Goal: Transaction & Acquisition: Download file/media

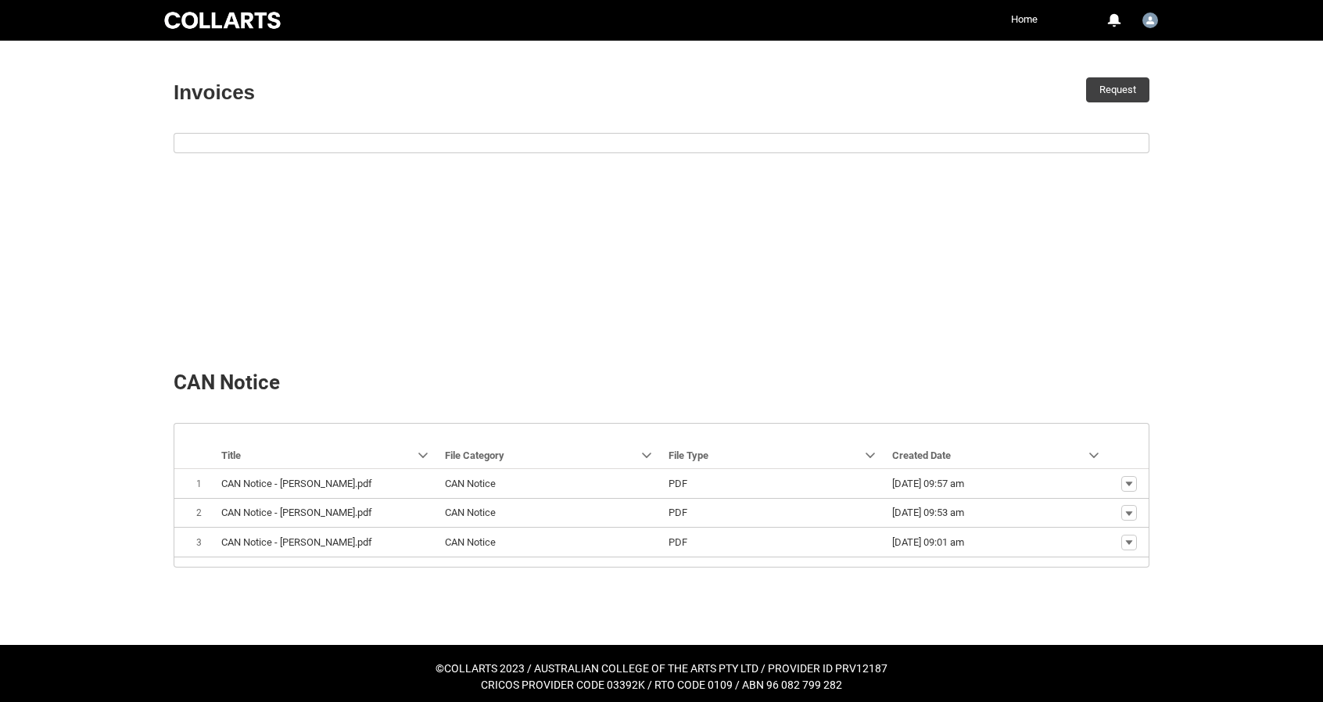
scroll to position [468, 0]
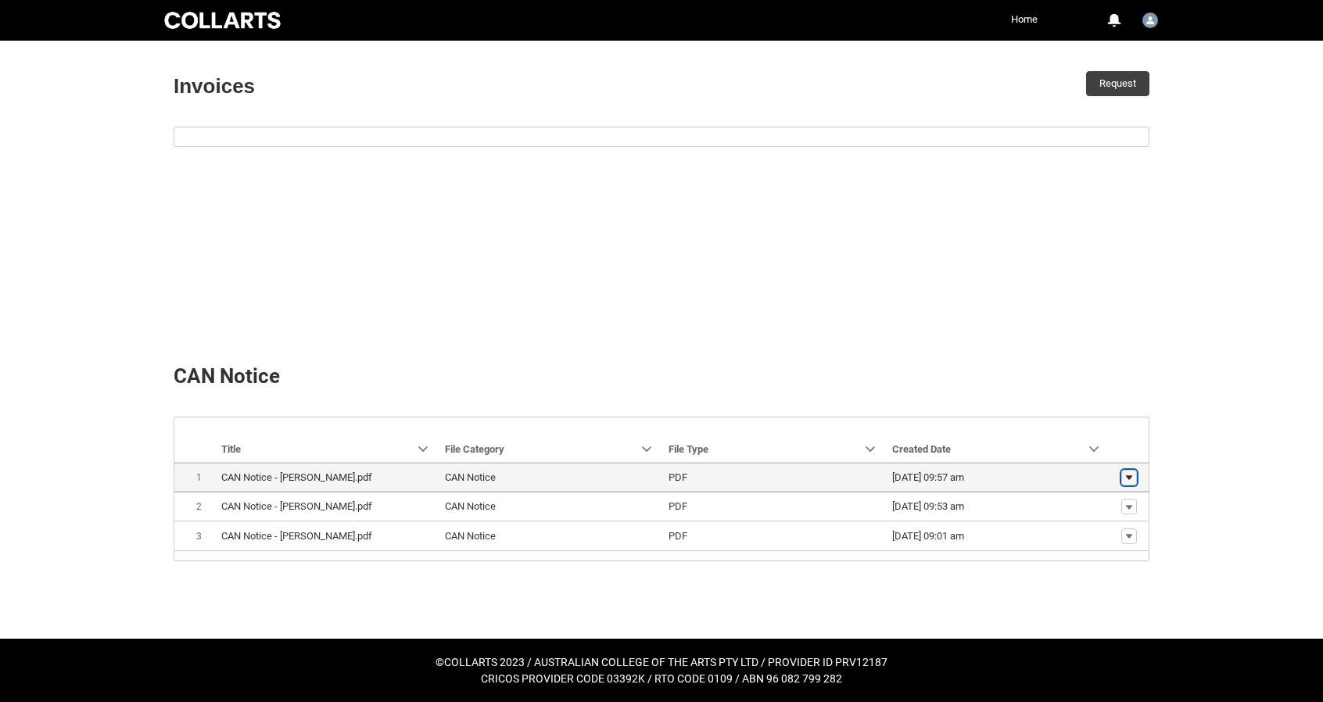
click at [1129, 479] on lightning-primitive-icon "button" at bounding box center [1128, 477] width 9 height 11
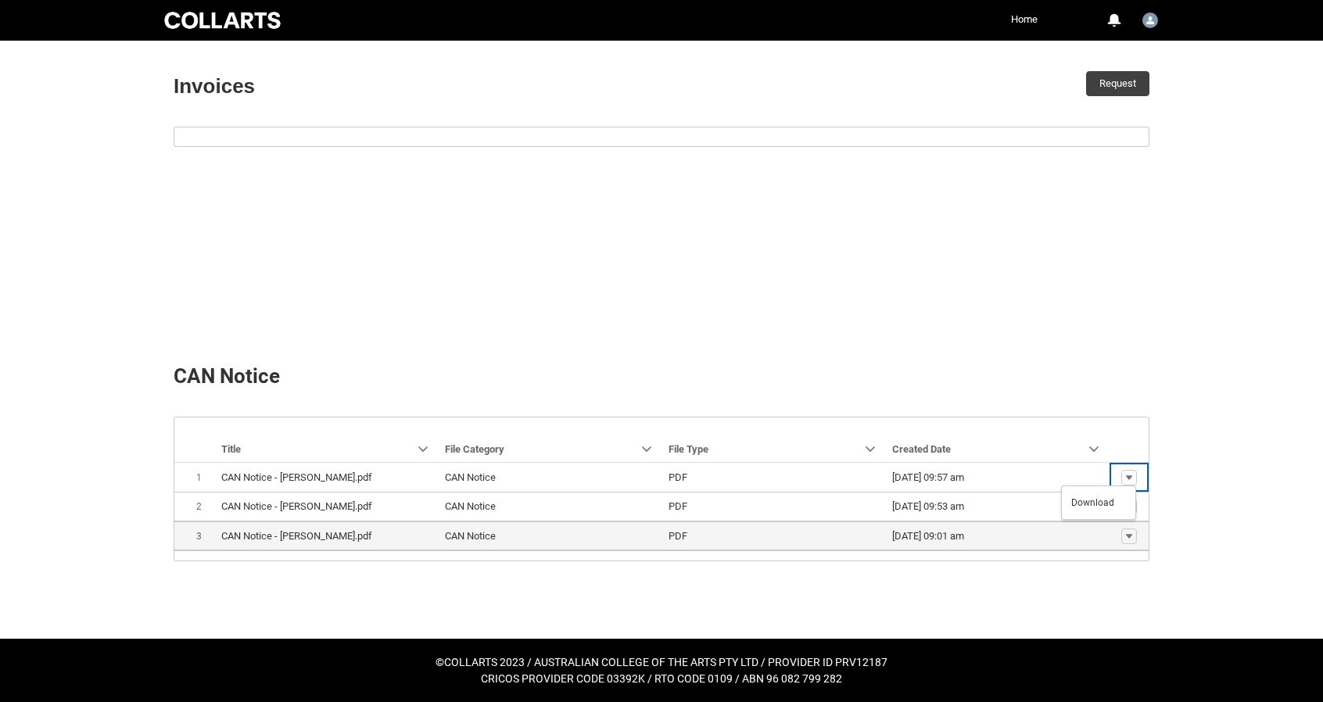
click at [1057, 537] on span "[DATE] 09:01 am" at bounding box center [997, 537] width 211 height 16
click at [1134, 533] on button "Show actions" at bounding box center [1129, 537] width 16 height 16
click at [1106, 512] on span "Download" at bounding box center [1092, 511] width 43 height 14
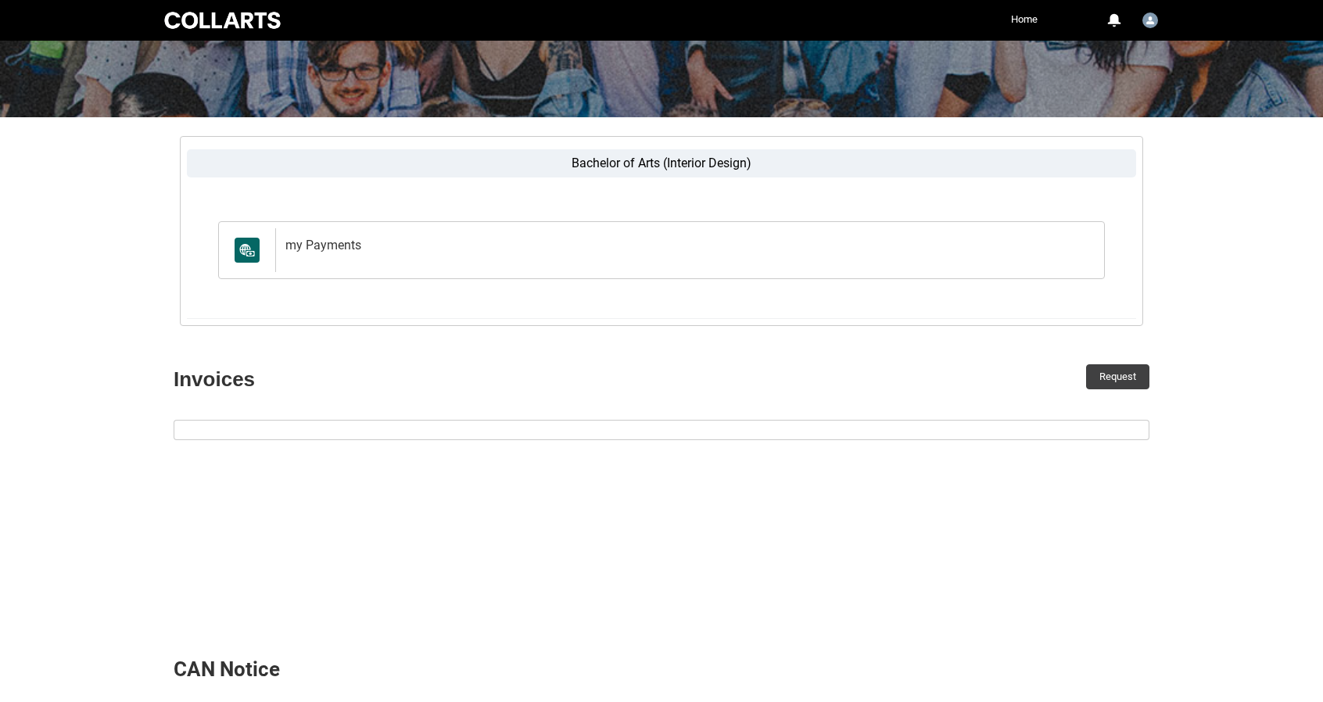
scroll to position [0, 0]
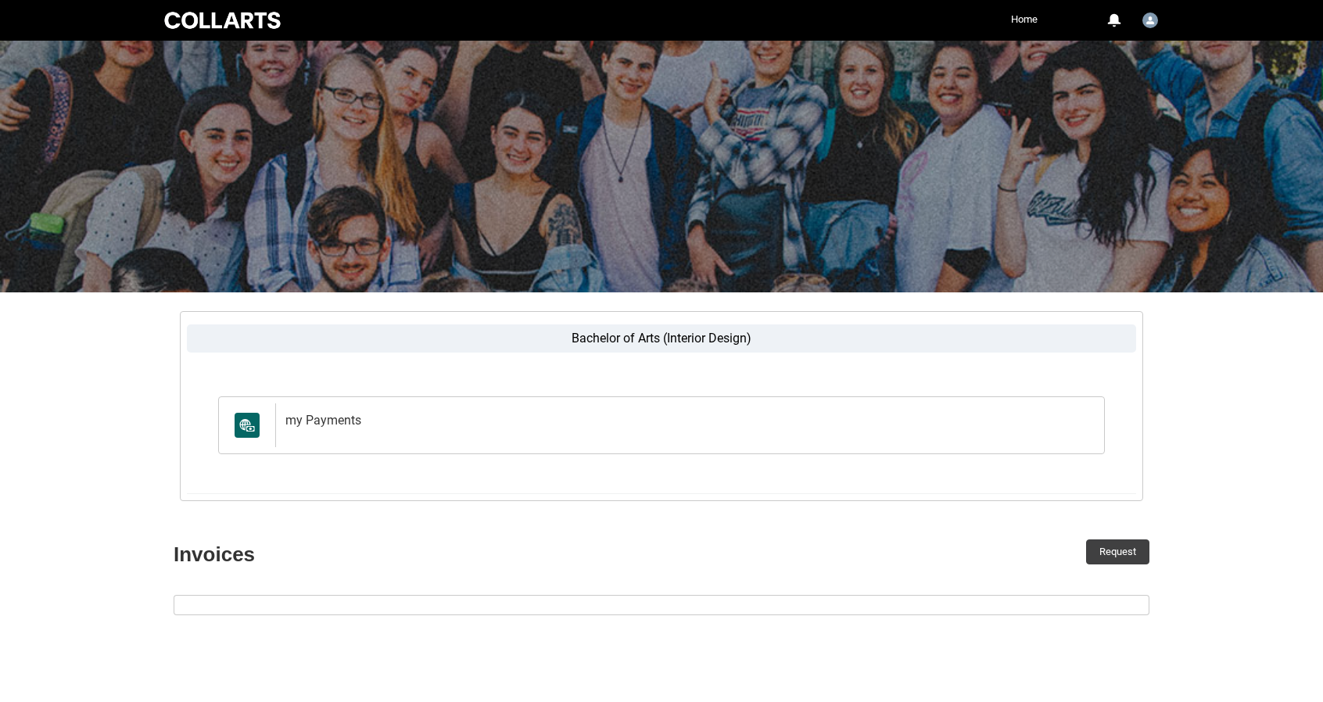
click at [599, 334] on label "Bachelor of Arts (Interior Design)" at bounding box center [661, 338] width 949 height 28
click at [0, 0] on input "Bachelor of Arts (Interior Design)" at bounding box center [0, 0] width 0 height 0
click at [641, 337] on label "Bachelor of Arts (Interior Design)" at bounding box center [661, 338] width 949 height 28
click at [0, 0] on input "Bachelor of Arts (Interior Design)" at bounding box center [0, 0] width 0 height 0
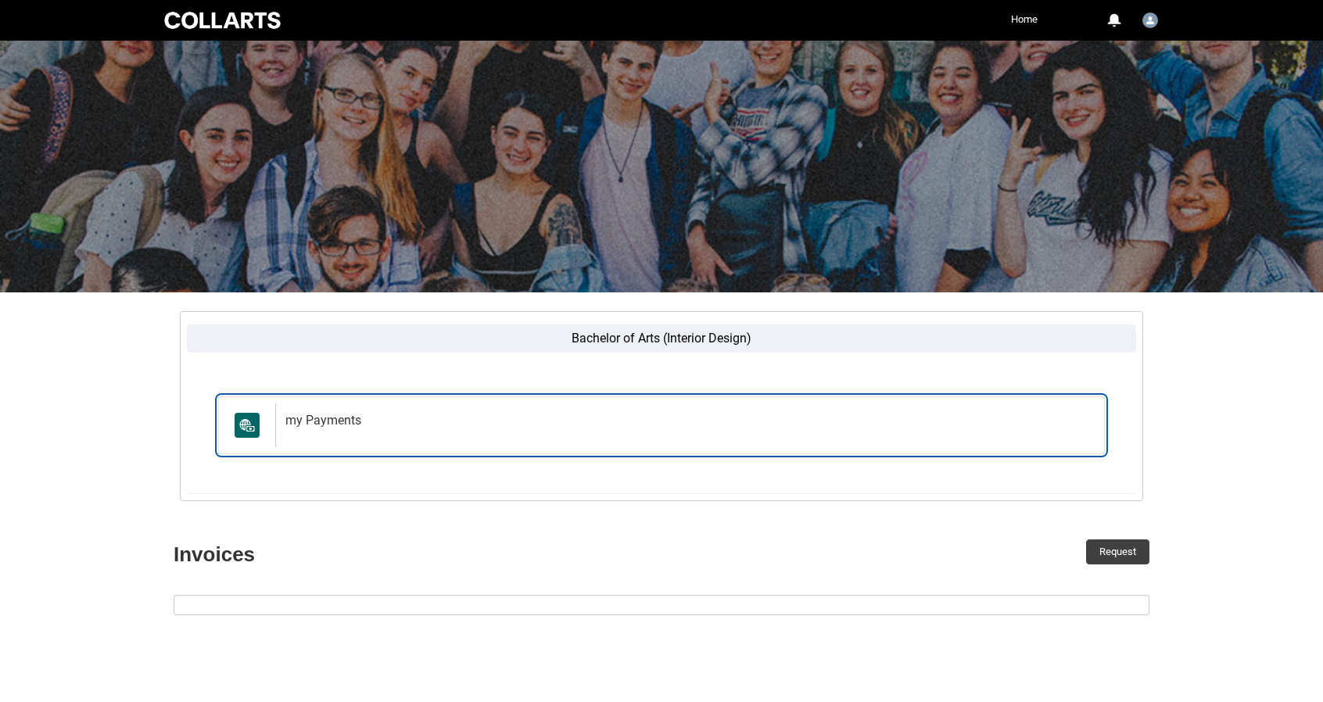
click at [301, 420] on h2 "my Payments" at bounding box center [686, 421] width 803 height 16
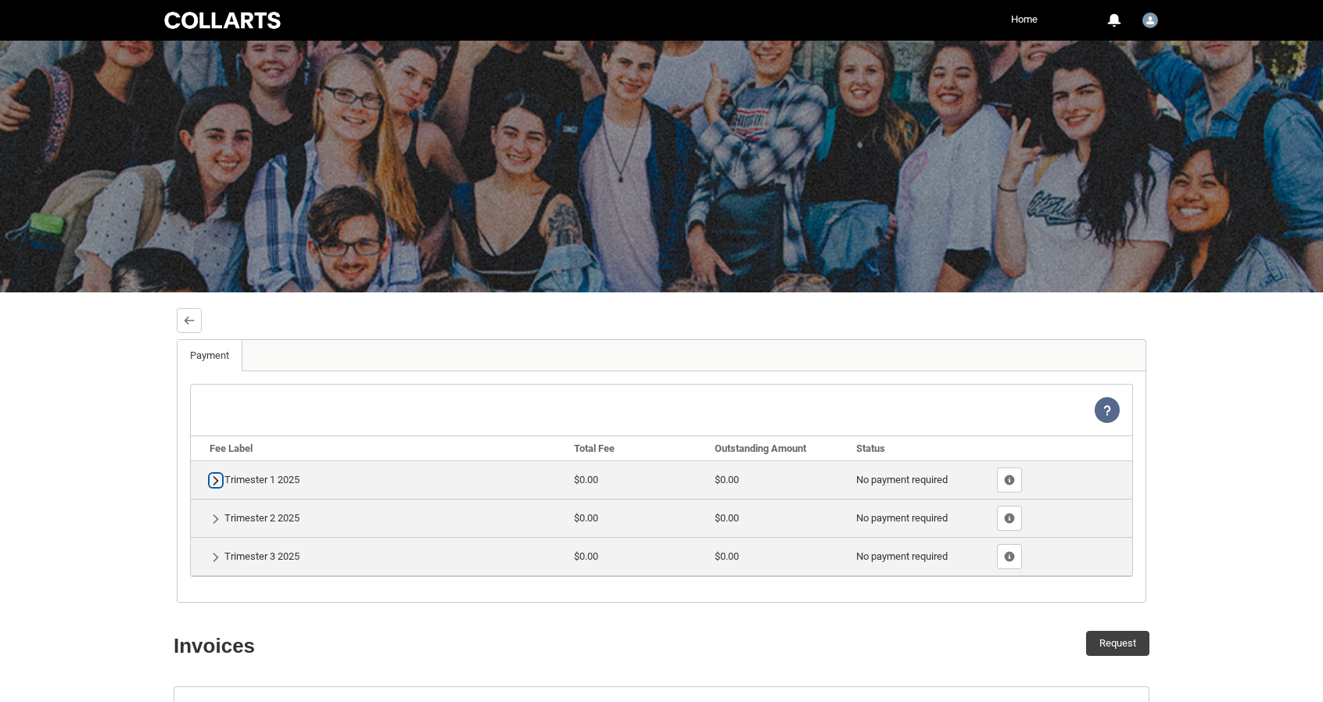
click at [217, 478] on lightning-primitive-icon "button" at bounding box center [215, 481] width 11 height 12
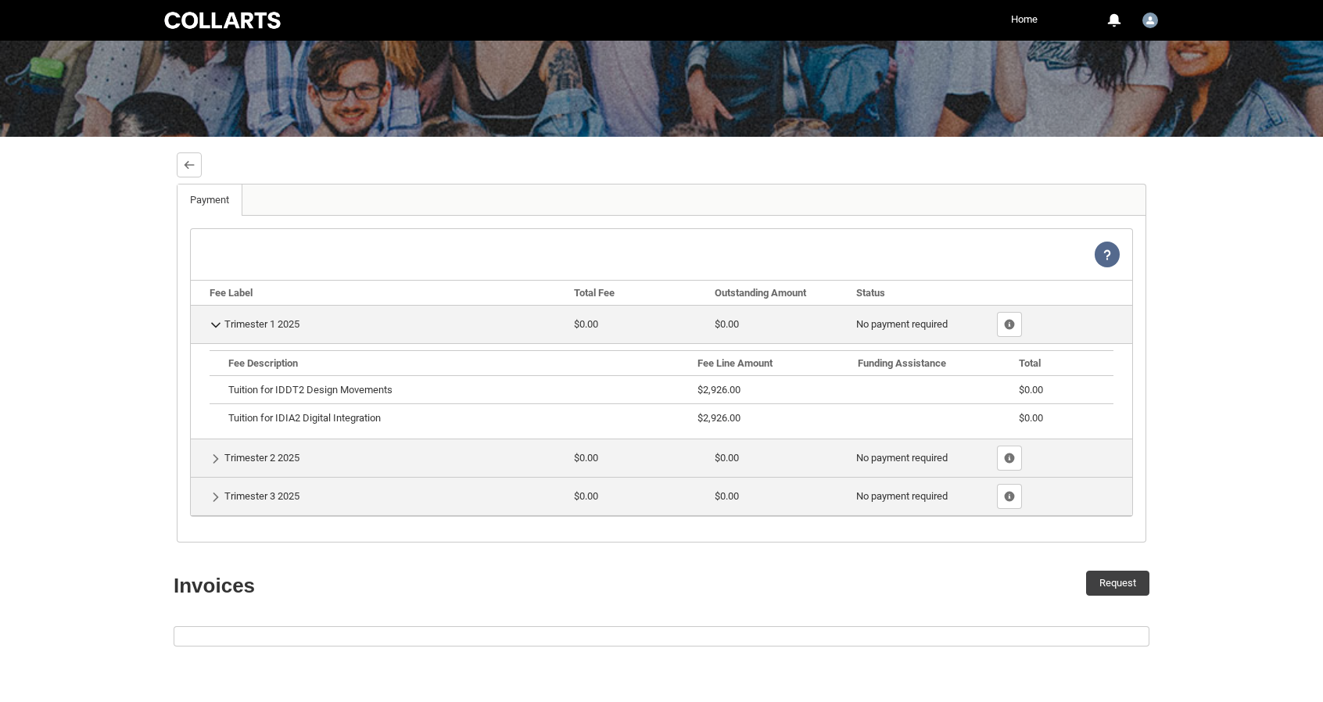
scroll to position [156, 0]
click at [214, 455] on lightning-primitive-icon "button" at bounding box center [215, 458] width 11 height 12
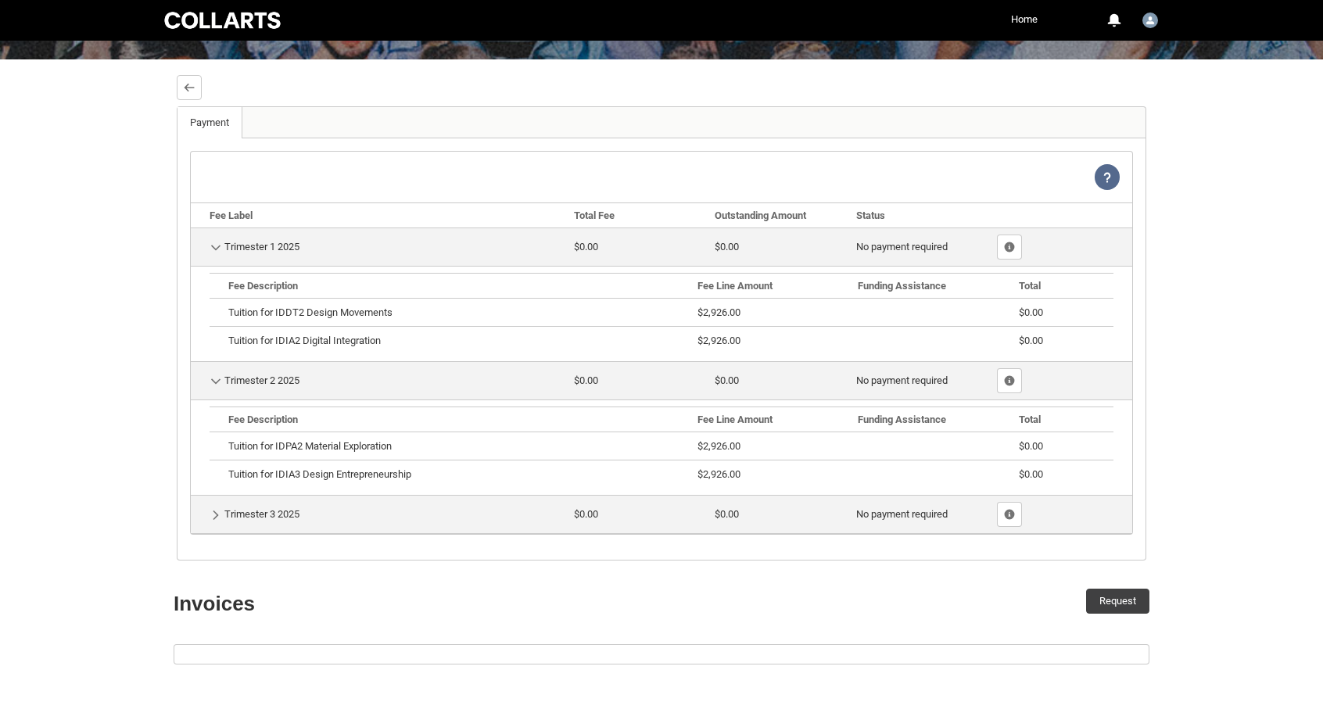
scroll to position [235, 0]
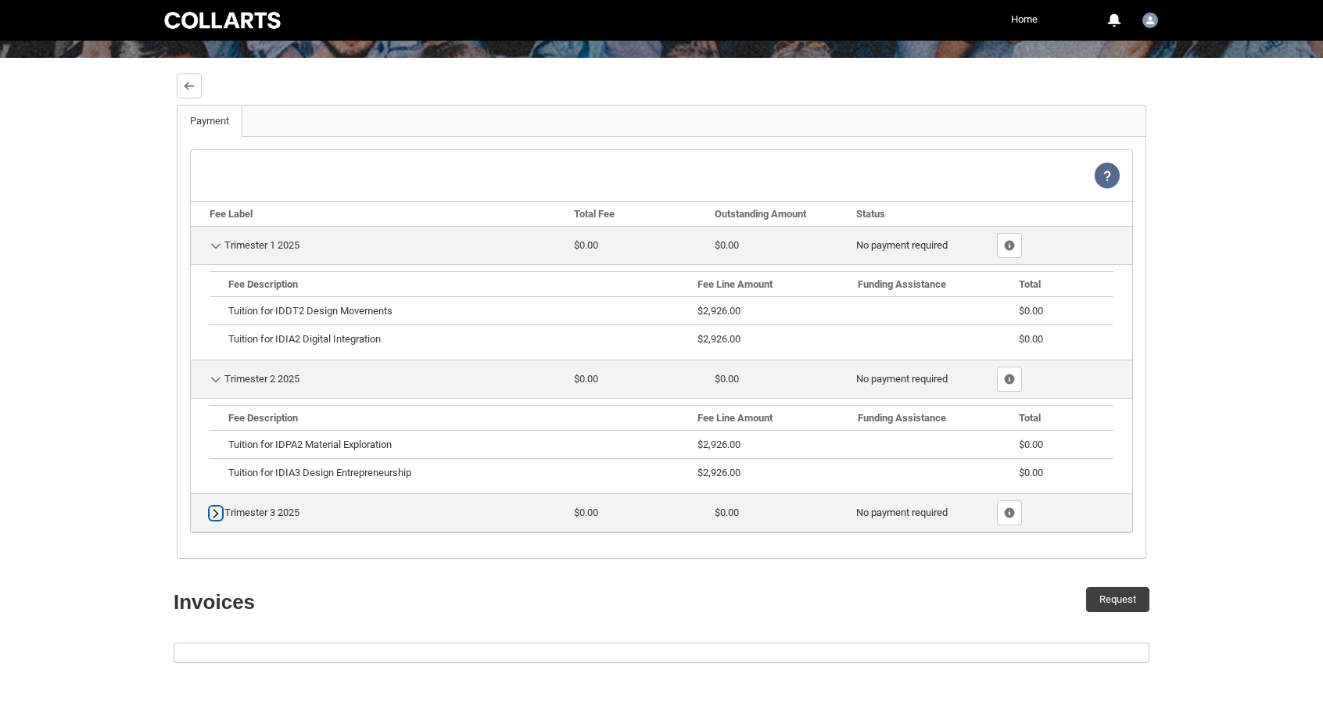
click at [216, 510] on lightning-primitive-icon "button" at bounding box center [215, 513] width 11 height 12
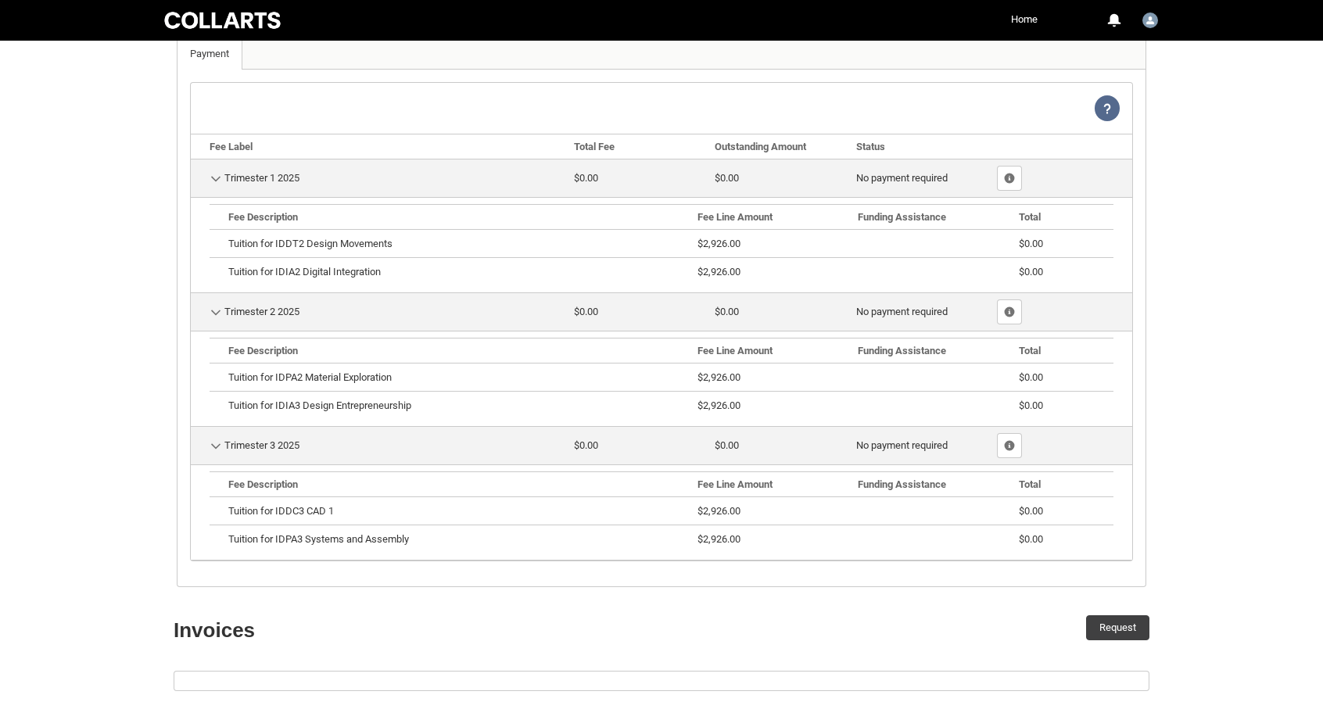
scroll to position [313, 0]
